Goal: Task Accomplishment & Management: Use online tool/utility

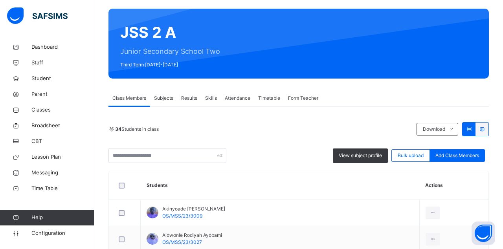
scroll to position [105, 0]
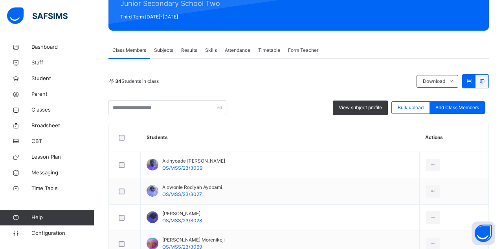
click at [182, 52] on span "Results" at bounding box center [189, 50] width 16 height 7
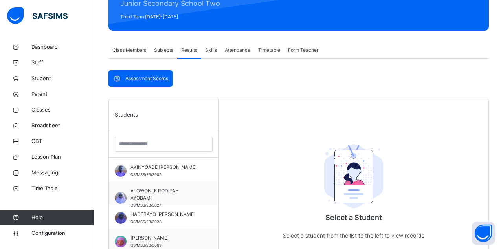
click at [194, 171] on span "AKINYOADE [PERSON_NAME]" at bounding box center [165, 167] width 70 height 7
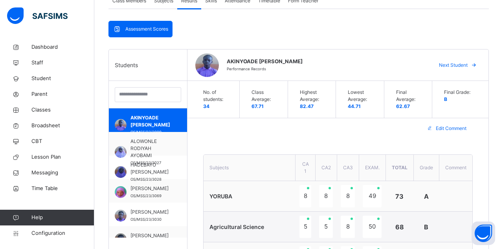
scroll to position [154, 0]
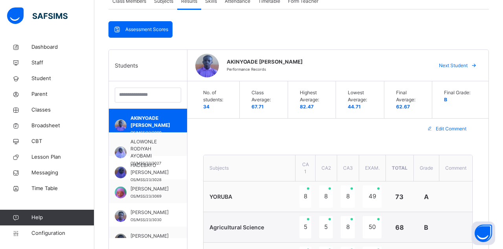
click at [458, 68] on div "Next Student" at bounding box center [457, 65] width 48 height 13
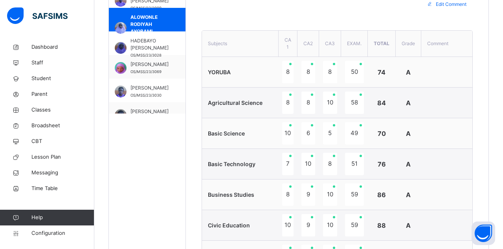
scroll to position [0, 0]
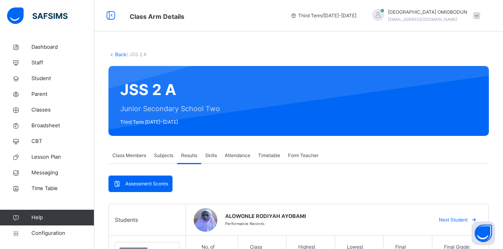
click at [457, 216] on span "Next Student" at bounding box center [453, 219] width 29 height 7
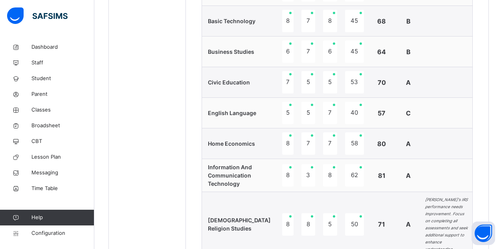
scroll to position [169, 0]
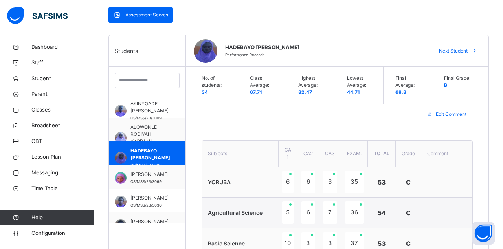
click at [464, 52] on span "Next Student" at bounding box center [453, 51] width 29 height 7
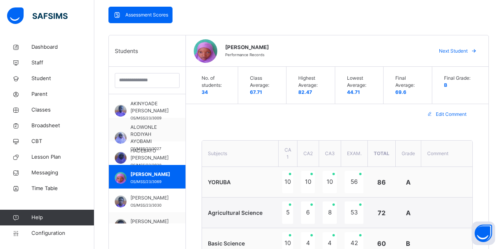
click at [461, 55] on span "Next Student" at bounding box center [453, 51] width 29 height 7
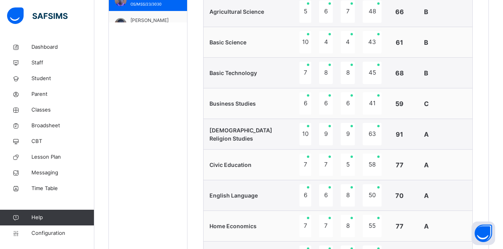
scroll to position [341, 0]
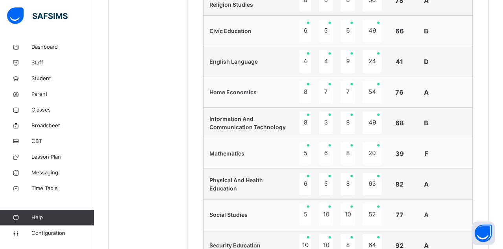
scroll to position [167, 0]
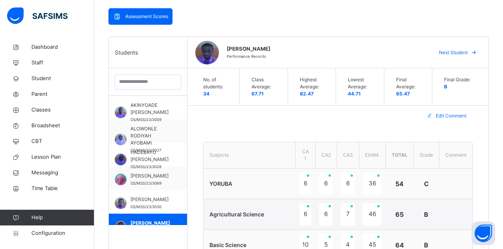
click at [459, 98] on div "Final Grade: B" at bounding box center [458, 86] width 44 height 37
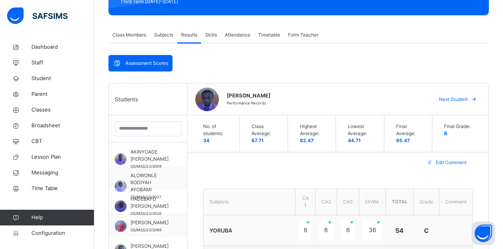
click at [461, 100] on span "Next Student" at bounding box center [453, 99] width 29 height 7
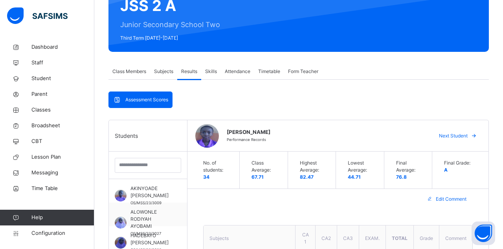
scroll to position [86, 0]
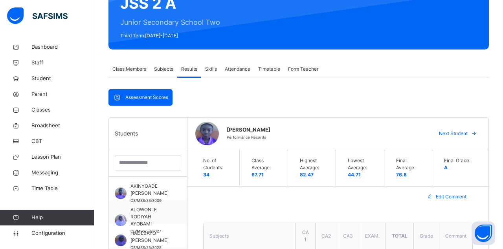
click at [460, 131] on span "Next Student" at bounding box center [453, 133] width 29 height 7
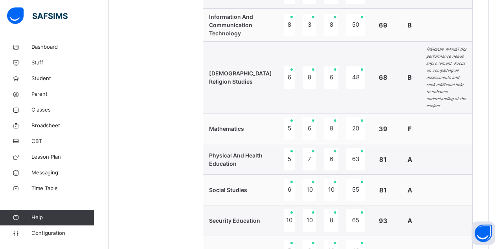
scroll to position [553, 0]
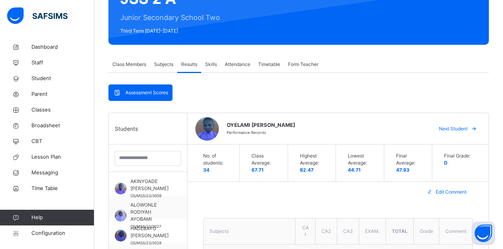
scroll to position [68, 0]
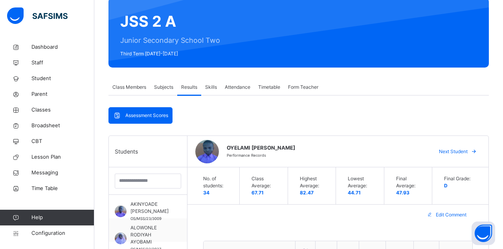
click at [458, 167] on div "OYELAMI [PERSON_NAME] Performance Records Next Student" at bounding box center [337, 151] width 301 height 31
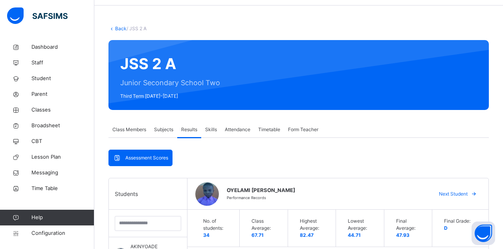
scroll to position [29, 0]
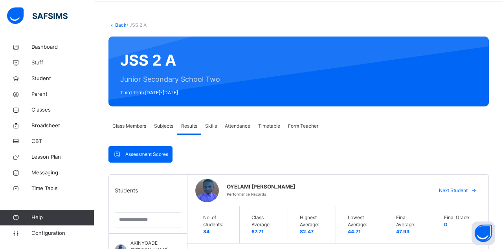
click at [457, 195] on div "Next Student" at bounding box center [457, 190] width 48 height 13
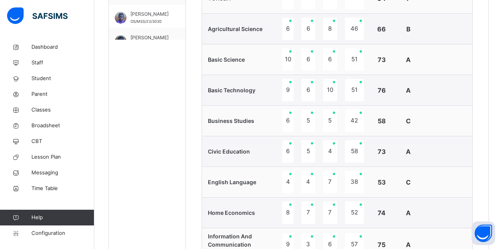
scroll to position [312, 0]
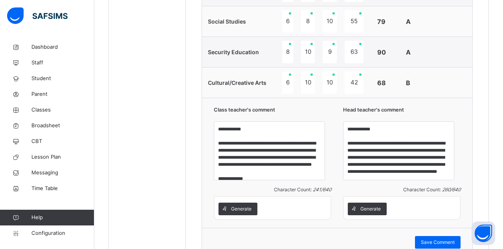
scroll to position [683, 0]
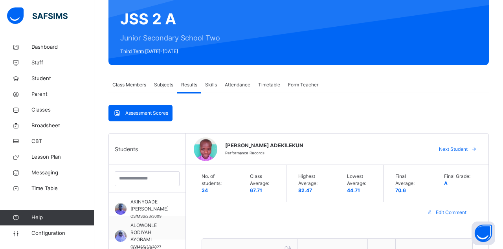
scroll to position [84, 0]
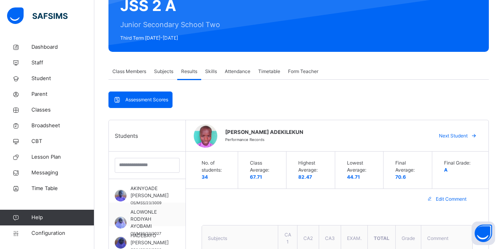
click at [461, 138] on span "Next Student" at bounding box center [453, 135] width 29 height 7
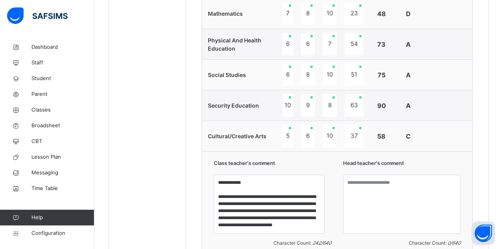
scroll to position [689, 0]
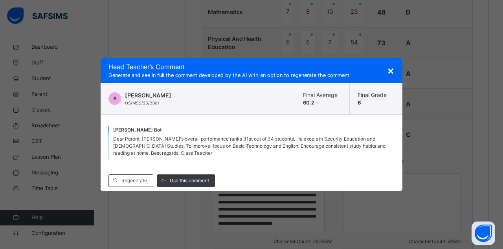
click at [198, 184] on span "Use this comment" at bounding box center [189, 180] width 39 height 7
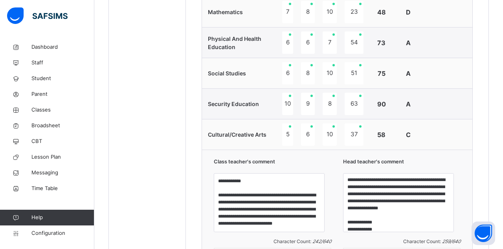
scroll to position [20, 0]
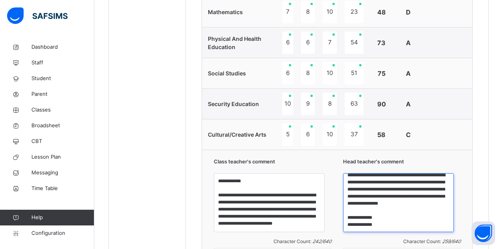
click at [392, 215] on textarea "**********" at bounding box center [398, 202] width 111 height 59
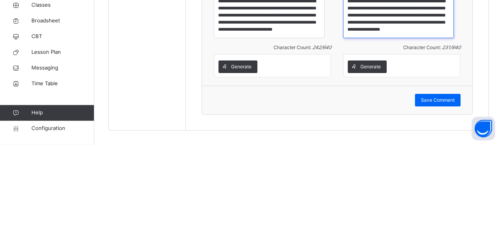
scroll to position [778, 0]
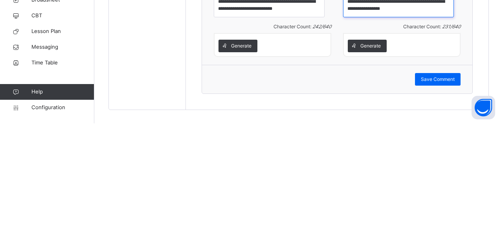
type textarea "**********"
click at [446, 202] on span "Save Comment" at bounding box center [438, 205] width 34 height 7
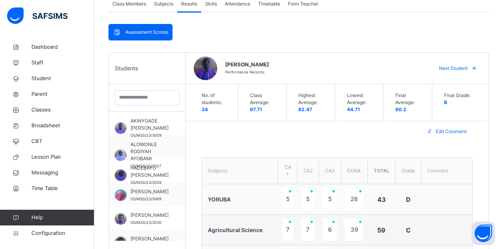
scroll to position [139, 0]
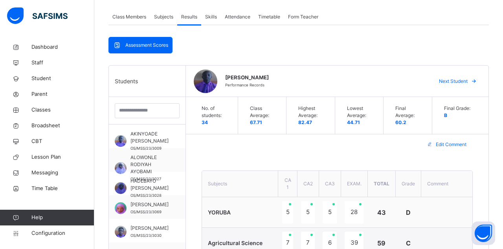
click at [460, 84] on span "Next Student" at bounding box center [453, 81] width 29 height 7
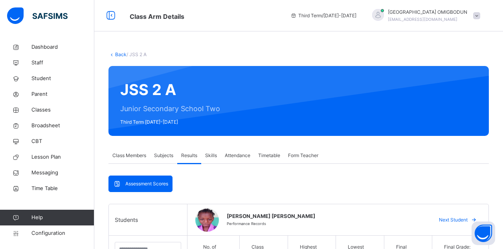
scroll to position [20, 0]
click at [463, 216] on span "Next Student" at bounding box center [453, 219] width 29 height 7
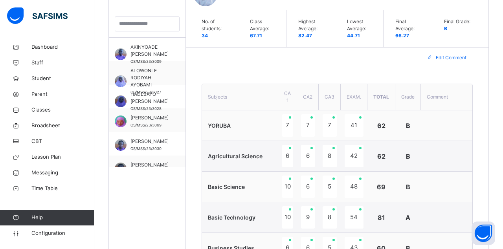
scroll to position [219, 0]
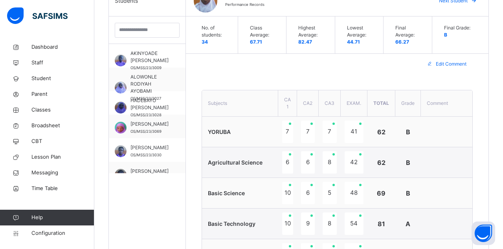
click at [457, 4] on span "Next Student" at bounding box center [453, 0] width 29 height 7
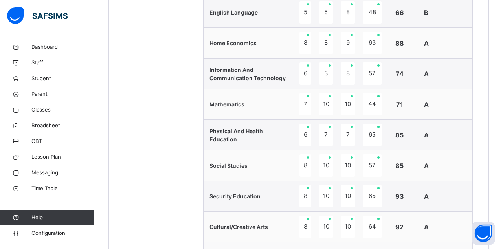
scroll to position [499, 0]
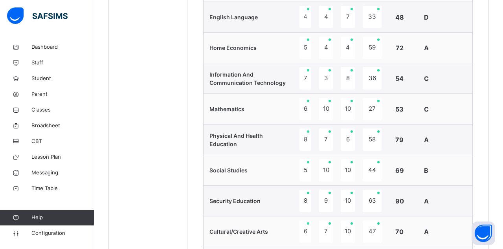
scroll to position [171, 0]
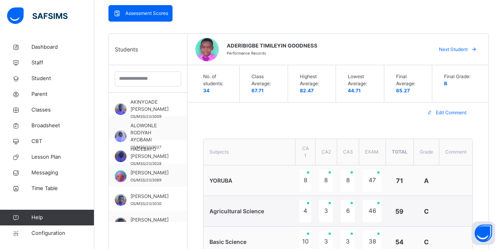
click at [462, 53] on div "Next Student" at bounding box center [457, 49] width 48 height 13
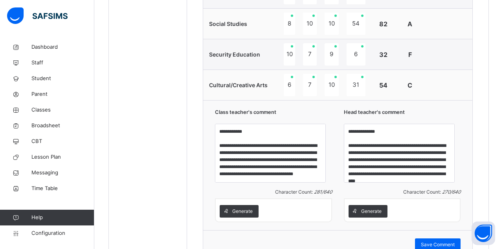
scroll to position [733, 0]
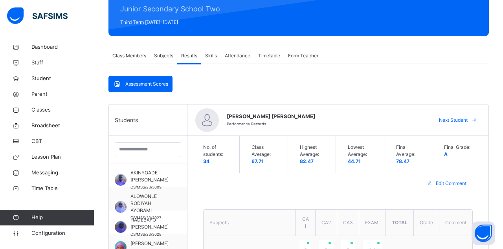
scroll to position [99, 0]
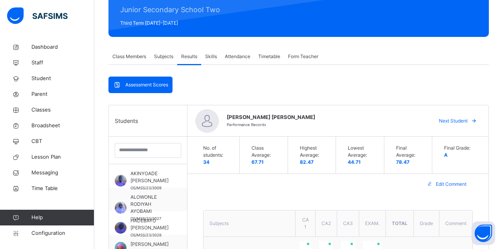
click at [462, 119] on span "Next Student" at bounding box center [453, 120] width 29 height 7
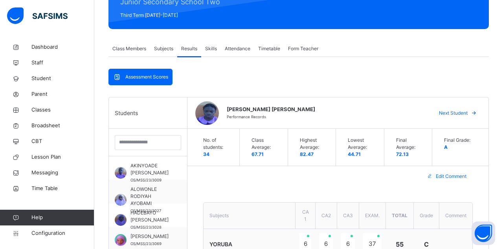
scroll to position [106, 0]
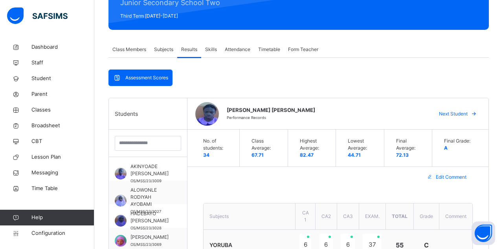
click at [461, 112] on span "Next Student" at bounding box center [453, 113] width 29 height 7
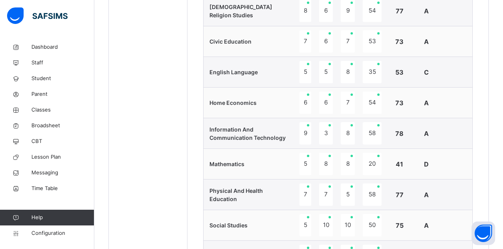
scroll to position [458, 0]
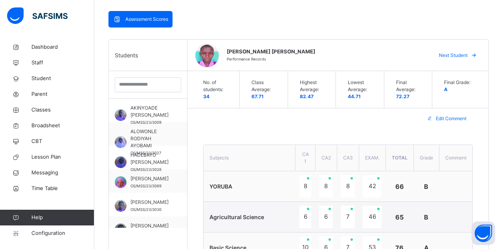
scroll to position [133, 0]
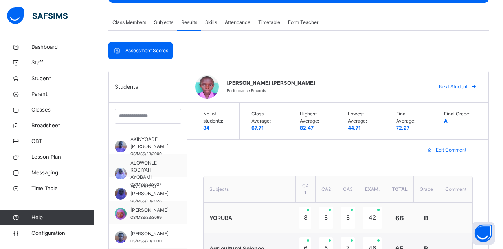
click at [462, 90] on span "Next Student" at bounding box center [453, 86] width 29 height 7
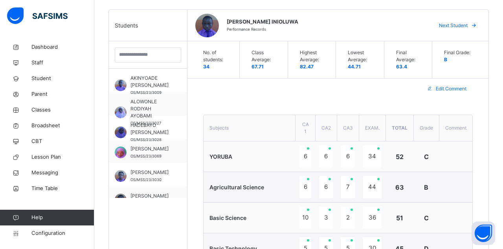
scroll to position [174, 0]
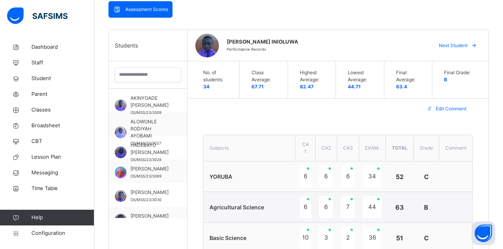
click at [459, 76] on div "Final Grade: B" at bounding box center [458, 79] width 44 height 37
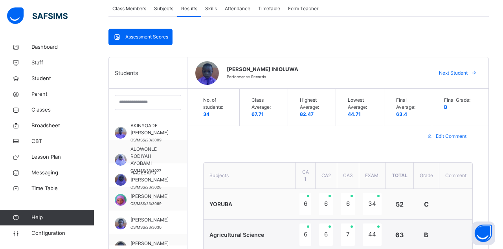
click at [468, 76] on div "Next Student" at bounding box center [457, 73] width 48 height 13
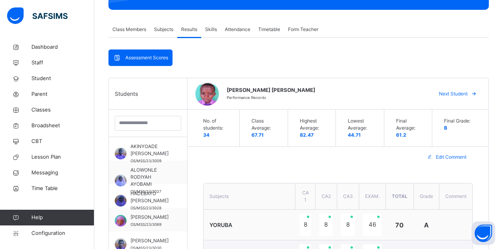
scroll to position [125, 0]
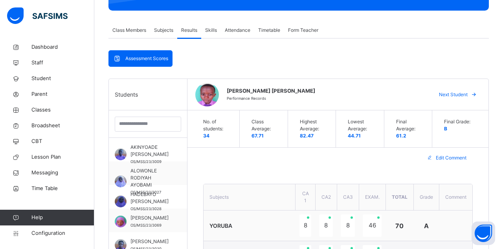
click at [459, 92] on span "Next Student" at bounding box center [453, 94] width 29 height 7
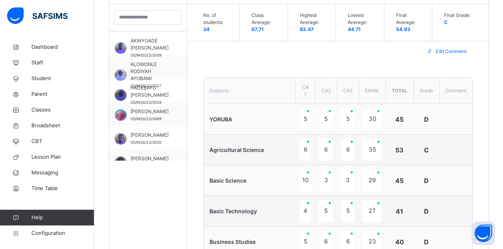
scroll to position [202, 0]
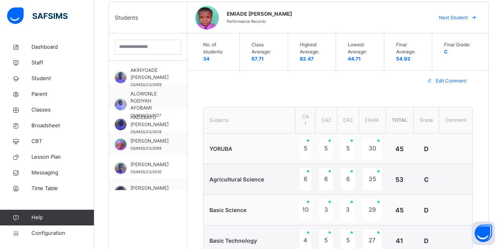
click at [460, 24] on div "Next Student" at bounding box center [457, 17] width 48 height 13
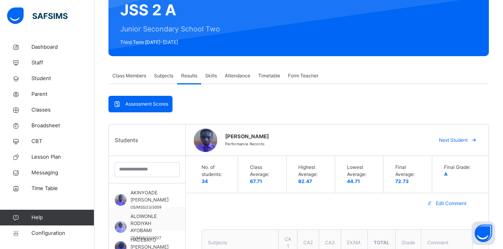
scroll to position [81, 0]
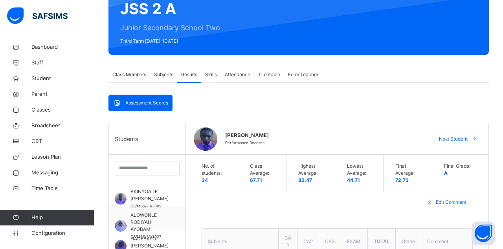
click at [460, 139] on span "Next Student" at bounding box center [453, 139] width 29 height 7
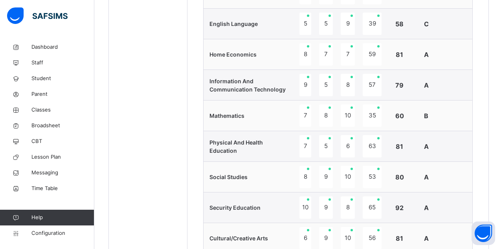
scroll to position [484, 0]
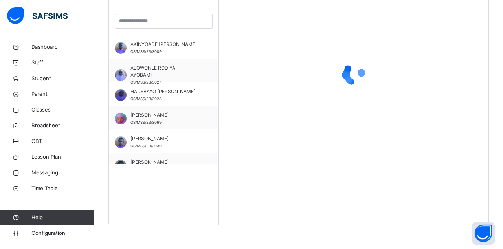
click at [465, 90] on div at bounding box center [354, 74] width 270 height 196
click at [462, 92] on div at bounding box center [354, 74] width 270 height 196
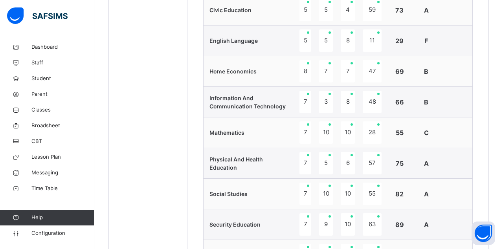
scroll to position [334, 0]
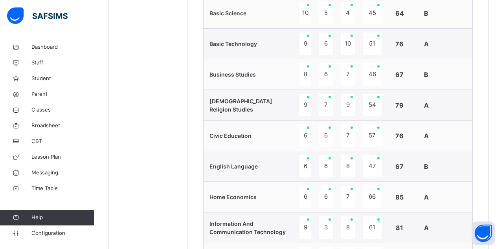
scroll to position [395, 0]
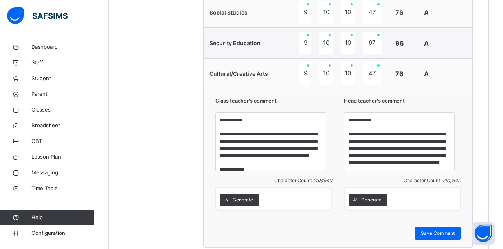
scroll to position [6, 0]
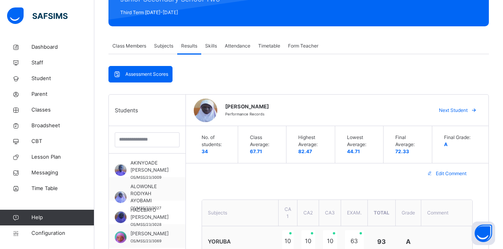
scroll to position [109, 0]
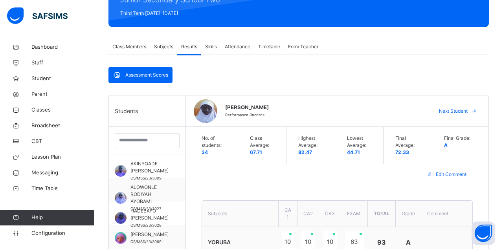
click at [462, 112] on span "Next Student" at bounding box center [453, 111] width 29 height 7
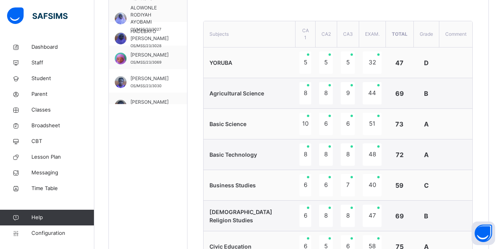
scroll to position [281, 0]
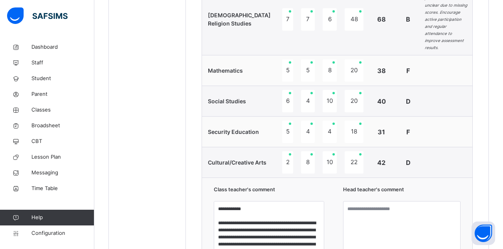
scroll to position [634, 0]
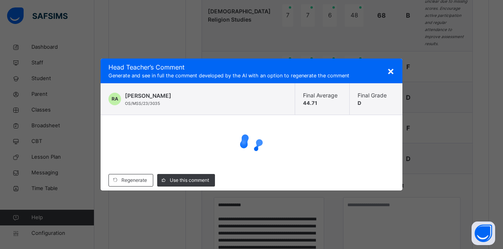
scroll to position [636, 0]
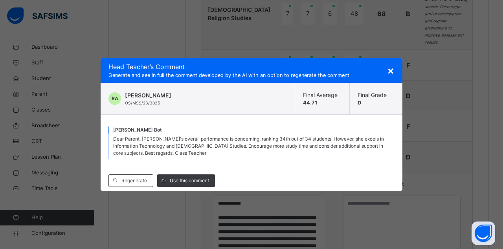
click at [192, 184] on span "Use this comment" at bounding box center [189, 180] width 39 height 7
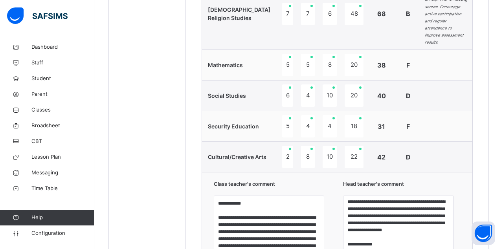
scroll to position [27, 0]
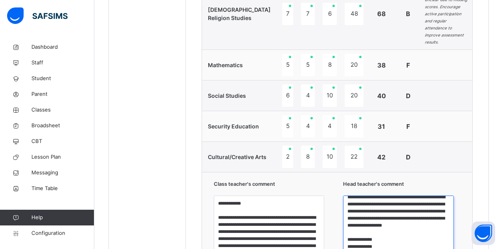
click at [393, 237] on textarea "**********" at bounding box center [398, 225] width 111 height 59
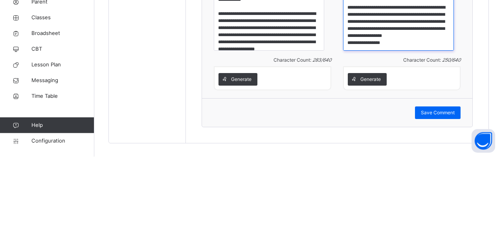
scroll to position [748, 0]
type textarea "**********"
click at [446, 202] on span "Save Comment" at bounding box center [438, 205] width 34 height 7
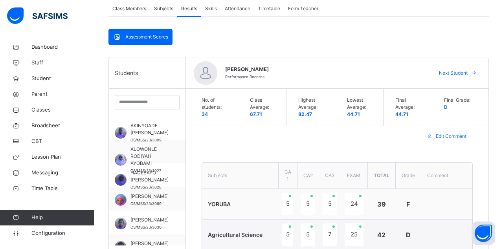
scroll to position [147, 0]
click at [459, 75] on div "Next Student" at bounding box center [457, 73] width 48 height 13
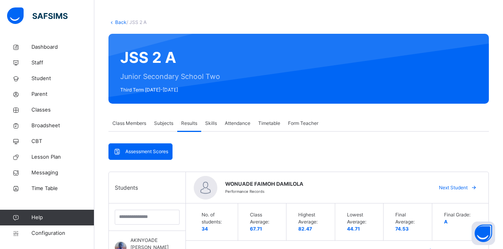
scroll to position [33, 0]
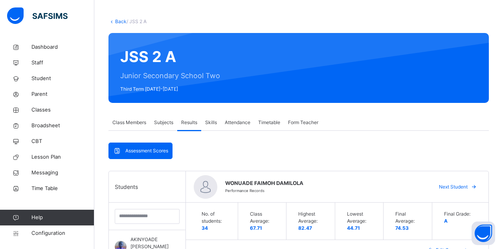
click at [460, 185] on span "Next Student" at bounding box center [453, 186] width 29 height 7
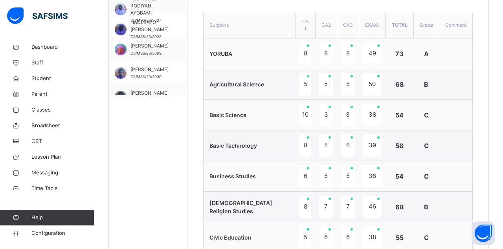
scroll to position [298, 0]
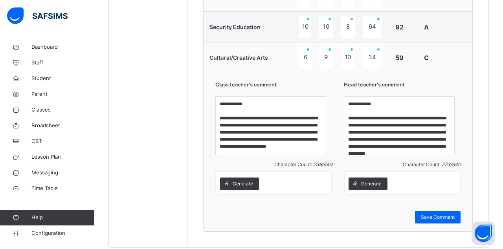
scroll to position [739, 0]
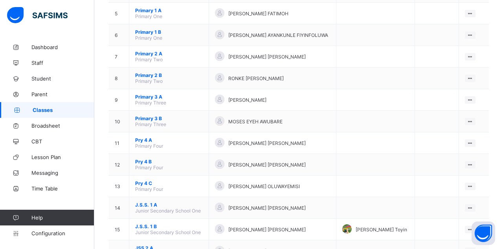
scroll to position [176, 0]
click at [0, 0] on ul "View Class Assign form Teacher" at bounding box center [0, 0] width 0 height 0
click at [0, 0] on div "View Class" at bounding box center [0, 0] width 0 height 0
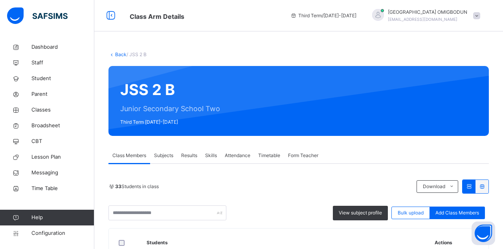
click at [191, 156] on span "Results" at bounding box center [189, 155] width 16 height 7
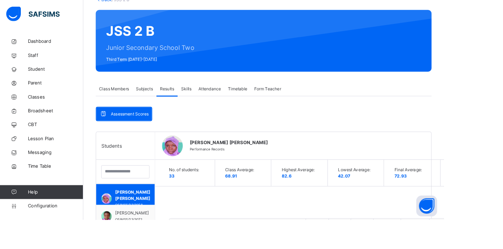
scroll to position [57, 0]
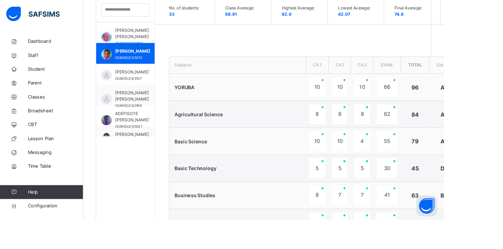
scroll to position [222, 0]
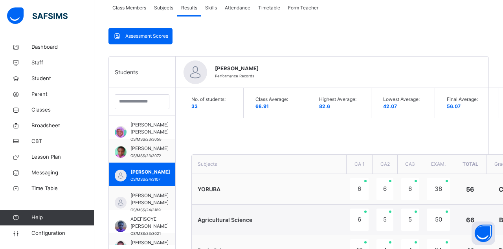
scroll to position [400, 0]
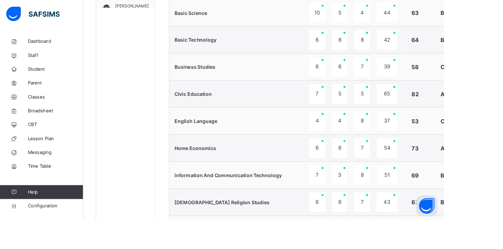
scroll to position [108, 0]
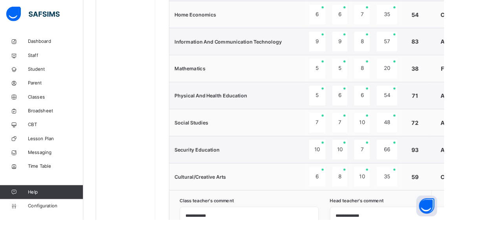
scroll to position [618, 0]
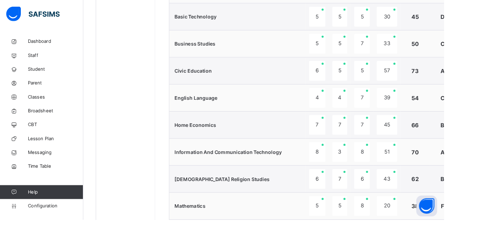
scroll to position [83, 0]
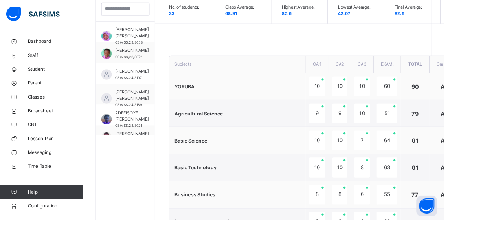
scroll to position [205, 0]
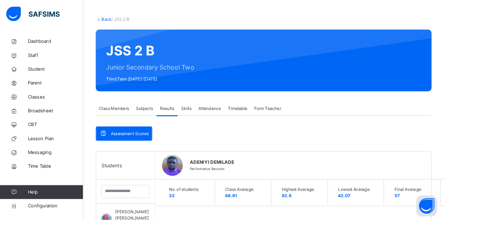
scroll to position [23, 0]
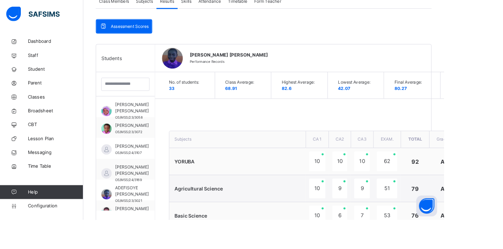
scroll to position [141, 0]
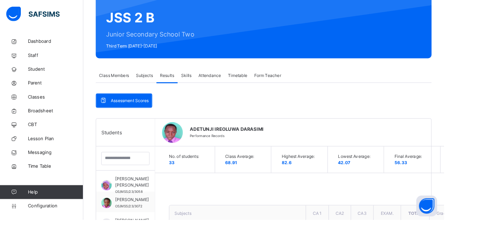
scroll to position [57, 0]
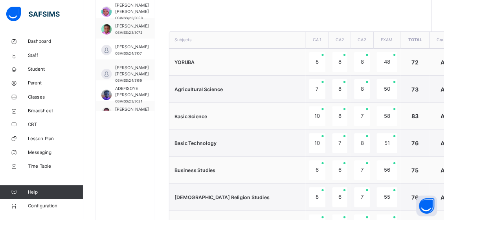
scroll to position [149, 0]
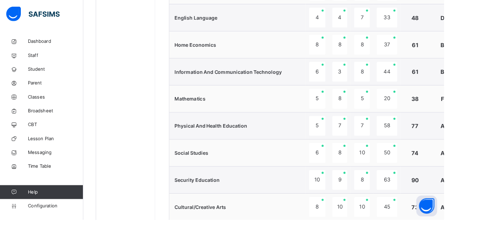
scroll to position [391, 0]
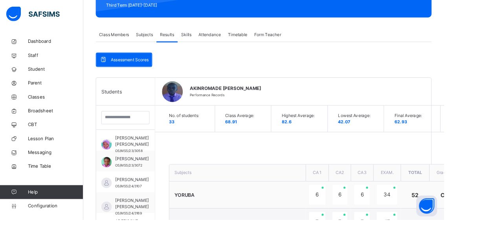
scroll to position [117, 0]
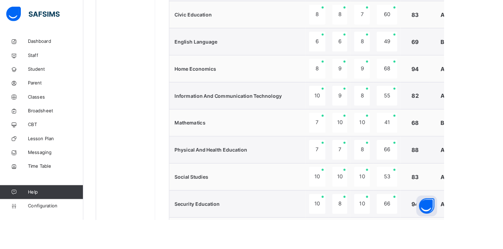
scroll to position [561, 0]
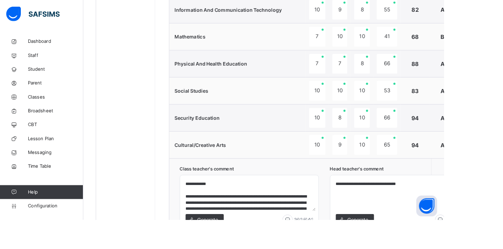
scroll to position [662, 0]
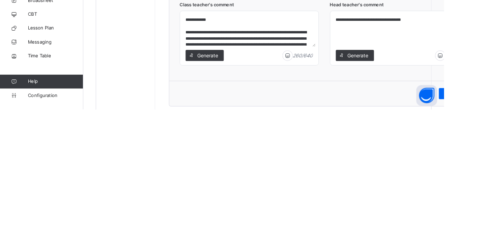
type textarea "**********"
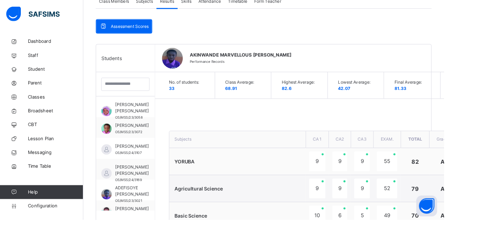
scroll to position [152, 0]
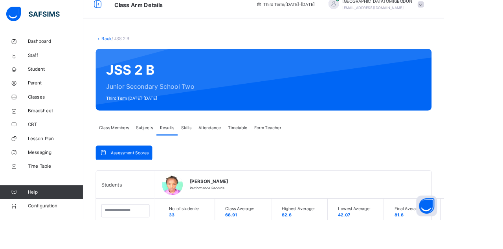
scroll to position [15, 0]
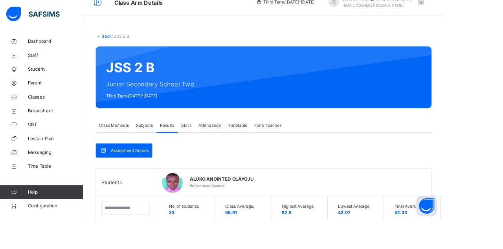
scroll to position [16, 0]
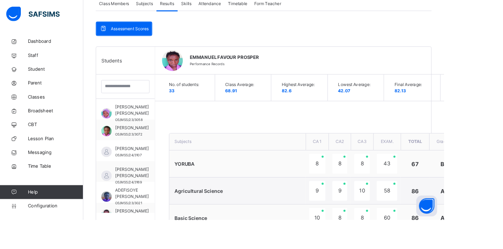
scroll to position [96, 0]
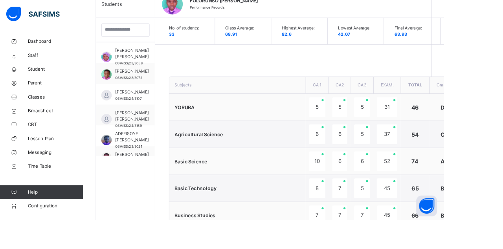
scroll to position [211, 0]
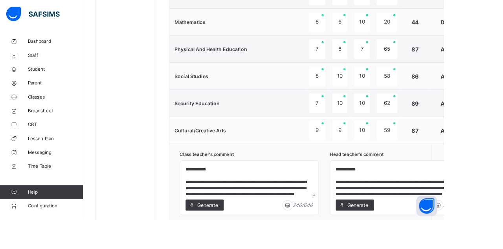
scroll to position [619, 0]
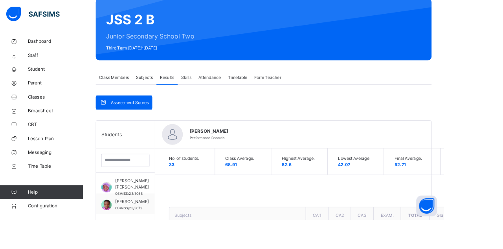
scroll to position [70, 0]
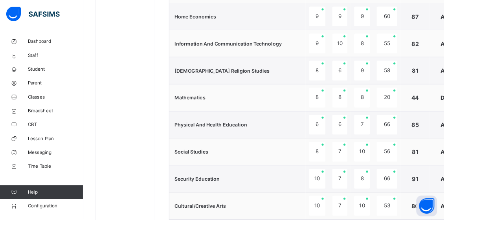
scroll to position [619, 0]
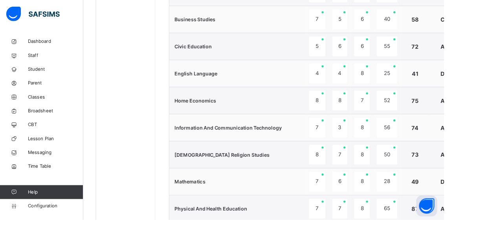
scroll to position [5, 0]
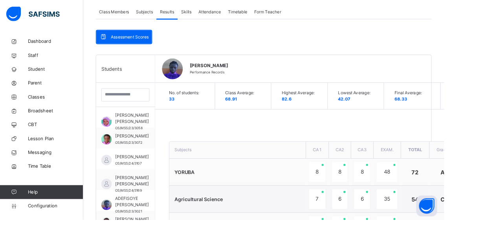
scroll to position [137, 0]
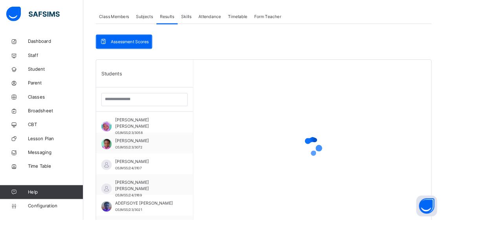
click at [486, 76] on div at bounding box center [354, 166] width 270 height 196
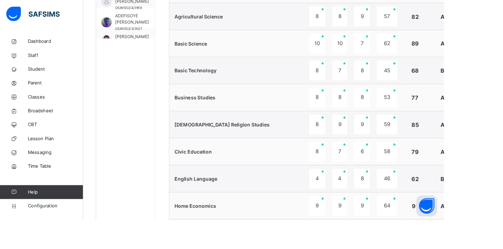
scroll to position [599, 0]
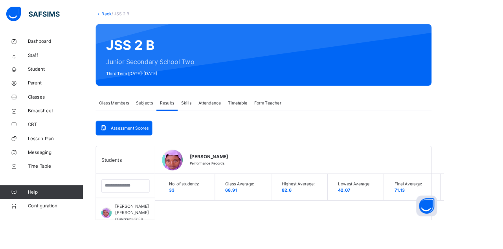
scroll to position [29, 0]
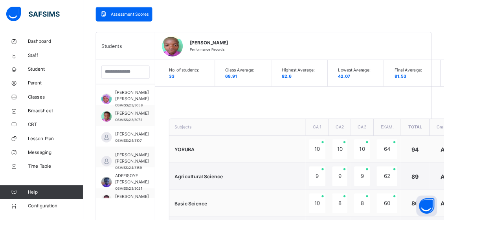
scroll to position [165, 0]
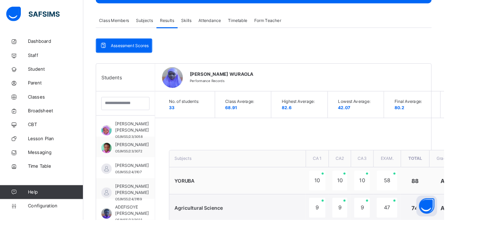
scroll to position [132, 0]
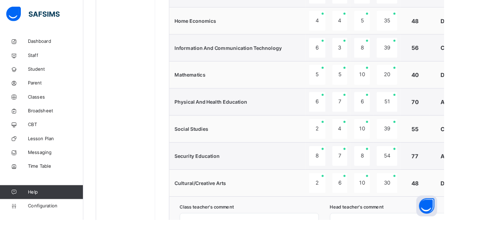
scroll to position [596, 0]
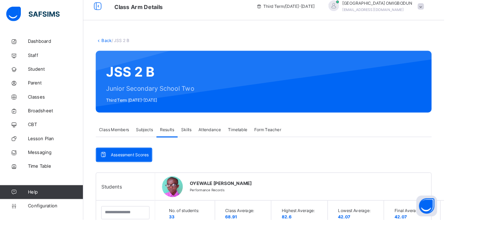
scroll to position [9, 0]
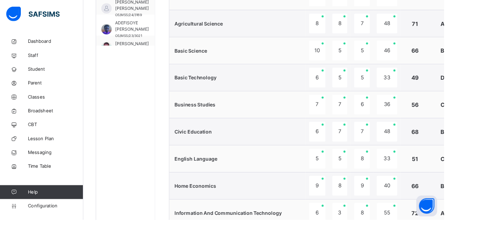
scroll to position [144, 0]
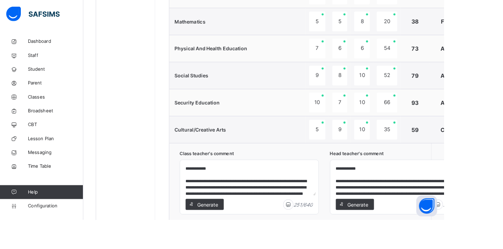
scroll to position [109, 0]
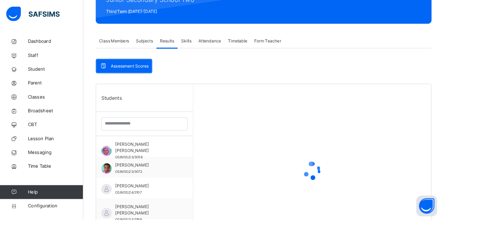
click at [480, 101] on div at bounding box center [354, 193] width 270 height 196
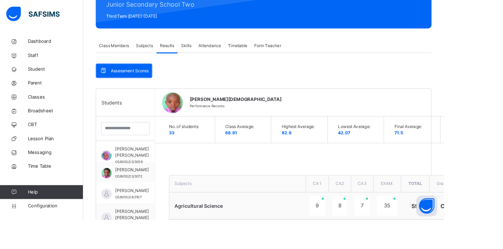
scroll to position [103, 0]
